Goal: Information Seeking & Learning: Learn about a topic

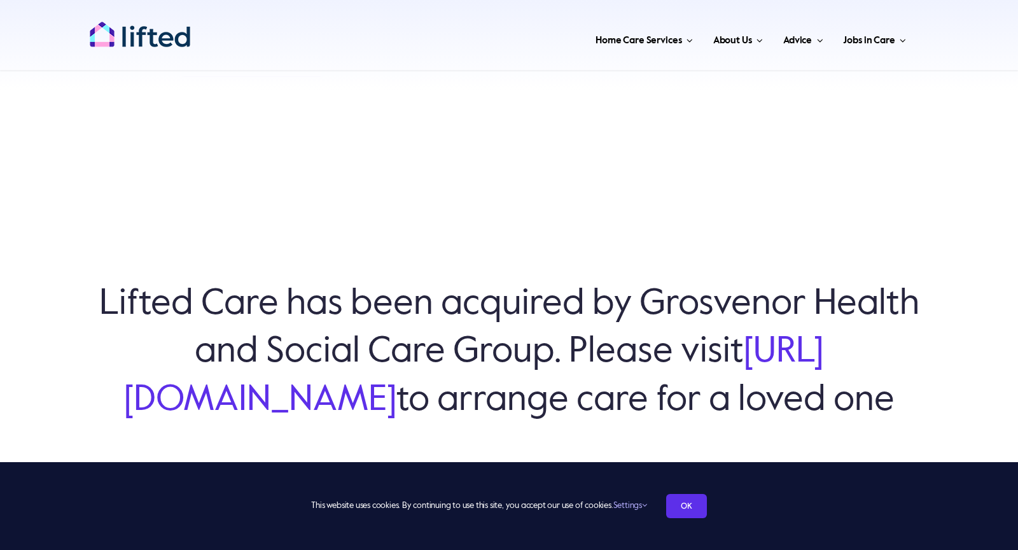
click at [388, 280] on h6 "Lifted Care has been acquired by Grosvenor Health and Social Care Group. Please…" at bounding box center [509, 351] width 890 height 143
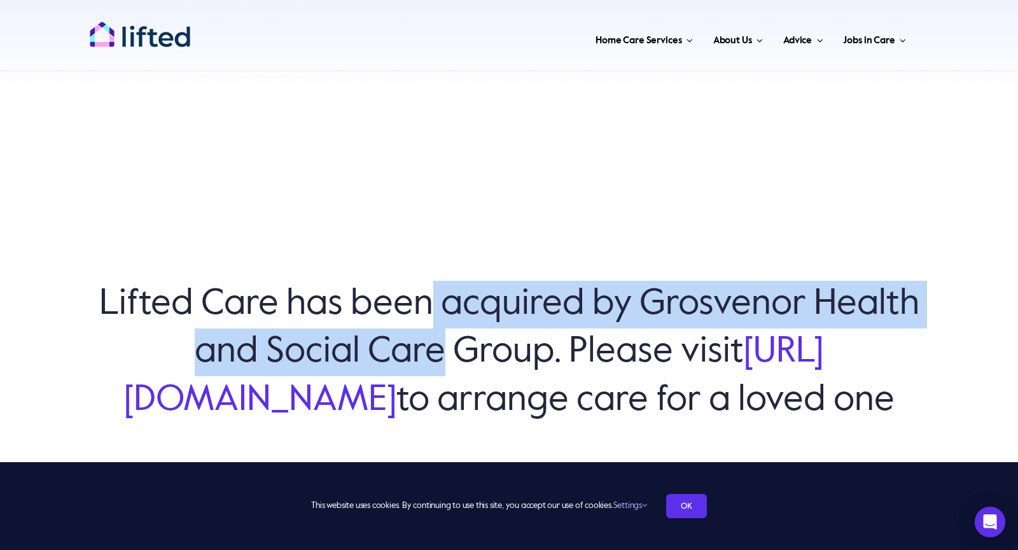
drag, startPoint x: 388, startPoint y: 266, endPoint x: 381, endPoint y: 324, distance: 58.3
click at [381, 324] on h6 "Lifted Care has been acquired by Grosvenor Health and Social Care Group. Please…" at bounding box center [509, 351] width 890 height 143
drag, startPoint x: 381, startPoint y: 324, endPoint x: 385, endPoint y: 277, distance: 47.3
click at [385, 280] on h6 "Lifted Care has been acquired by Grosvenor Health and Social Care Group. Please…" at bounding box center [509, 351] width 890 height 143
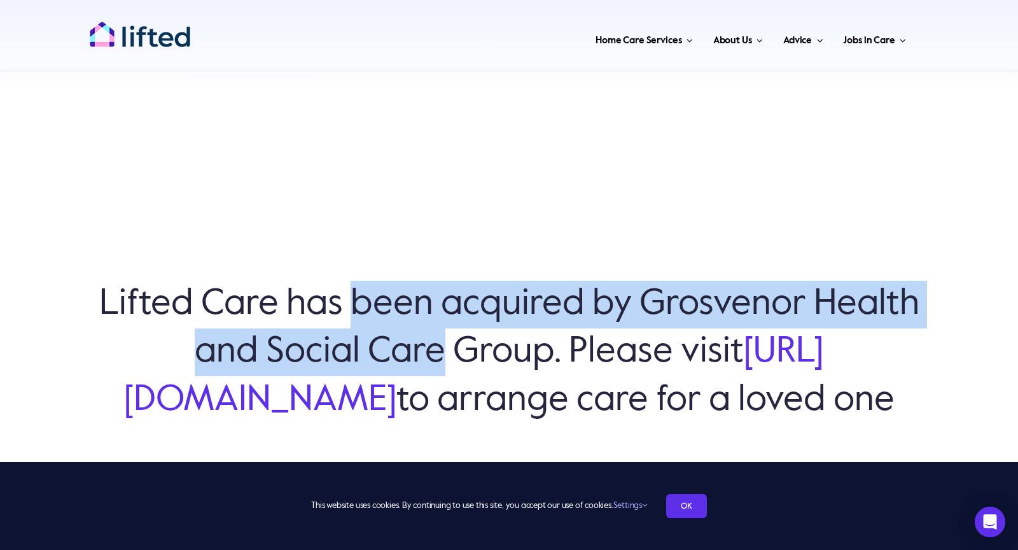
click at [385, 280] on h6 "Lifted Care has been acquired by Grosvenor Health and Social Care Group. Please…" at bounding box center [509, 351] width 890 height 143
drag, startPoint x: 385, startPoint y: 277, endPoint x: 381, endPoint y: 324, distance: 46.6
click at [381, 324] on h6 "Lifted Care has been acquired by Grosvenor Health and Social Care Group. Please…" at bounding box center [509, 351] width 890 height 143
drag, startPoint x: 381, startPoint y: 324, endPoint x: 381, endPoint y: 289, distance: 34.3
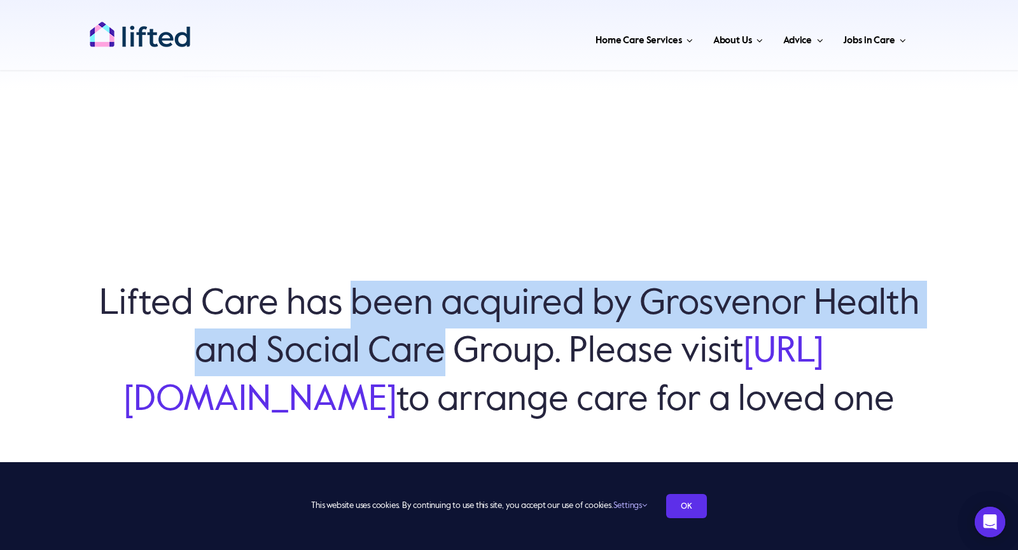
click at [381, 289] on h6 "Lifted Care has been acquired by Grosvenor Health and Social Care Group. Please…" at bounding box center [509, 351] width 890 height 143
drag, startPoint x: 381, startPoint y: 289, endPoint x: 379, endPoint y: 324, distance: 34.4
click at [379, 324] on h6 "Lifted Care has been acquired by Grosvenor Health and Social Care Group. Please…" at bounding box center [509, 351] width 890 height 143
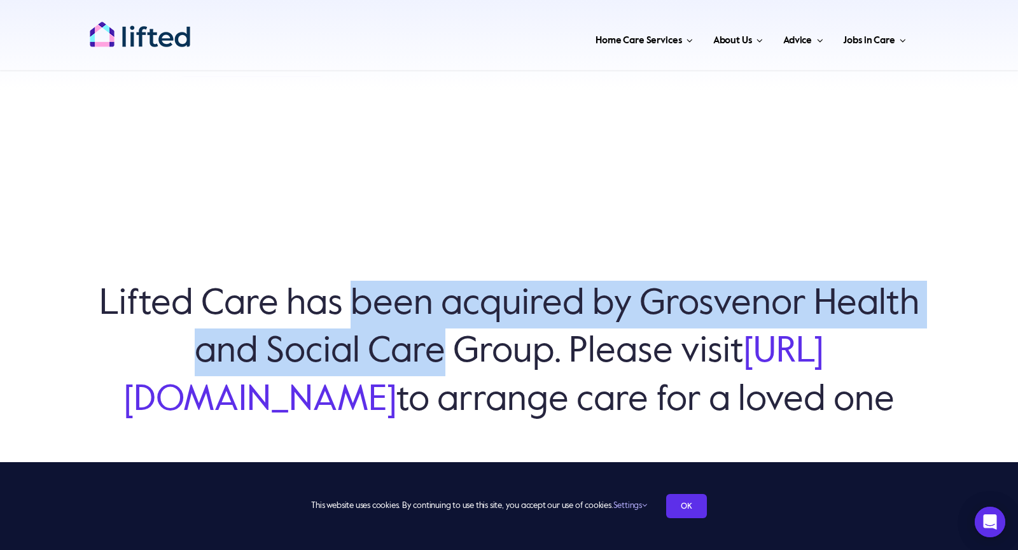
drag, startPoint x: 379, startPoint y: 324, endPoint x: 382, endPoint y: 287, distance: 36.3
click at [382, 287] on h6 "Lifted Care has been acquired by Grosvenor Health and Social Care Group. Please…" at bounding box center [509, 351] width 890 height 143
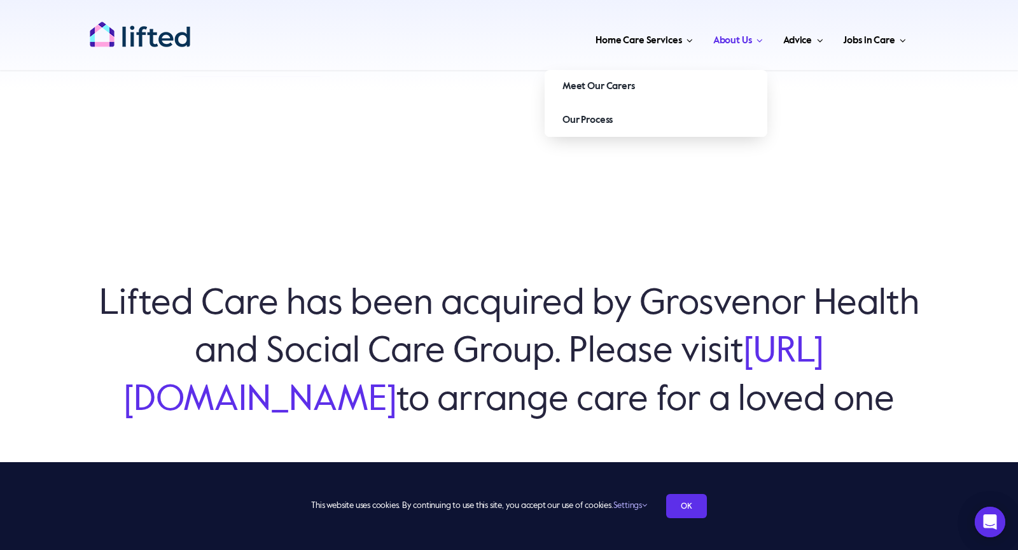
click at [744, 35] on span "About Us" at bounding box center [732, 41] width 39 height 20
